Goal: Navigation & Orientation: Go to known website

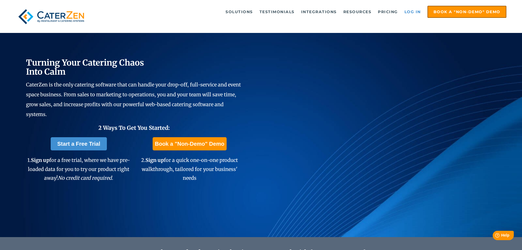
click at [416, 9] on link "Log in" at bounding box center [413, 11] width 22 height 11
click at [415, 11] on link "Log in" at bounding box center [413, 11] width 22 height 11
